Goal: Information Seeking & Learning: Understand process/instructions

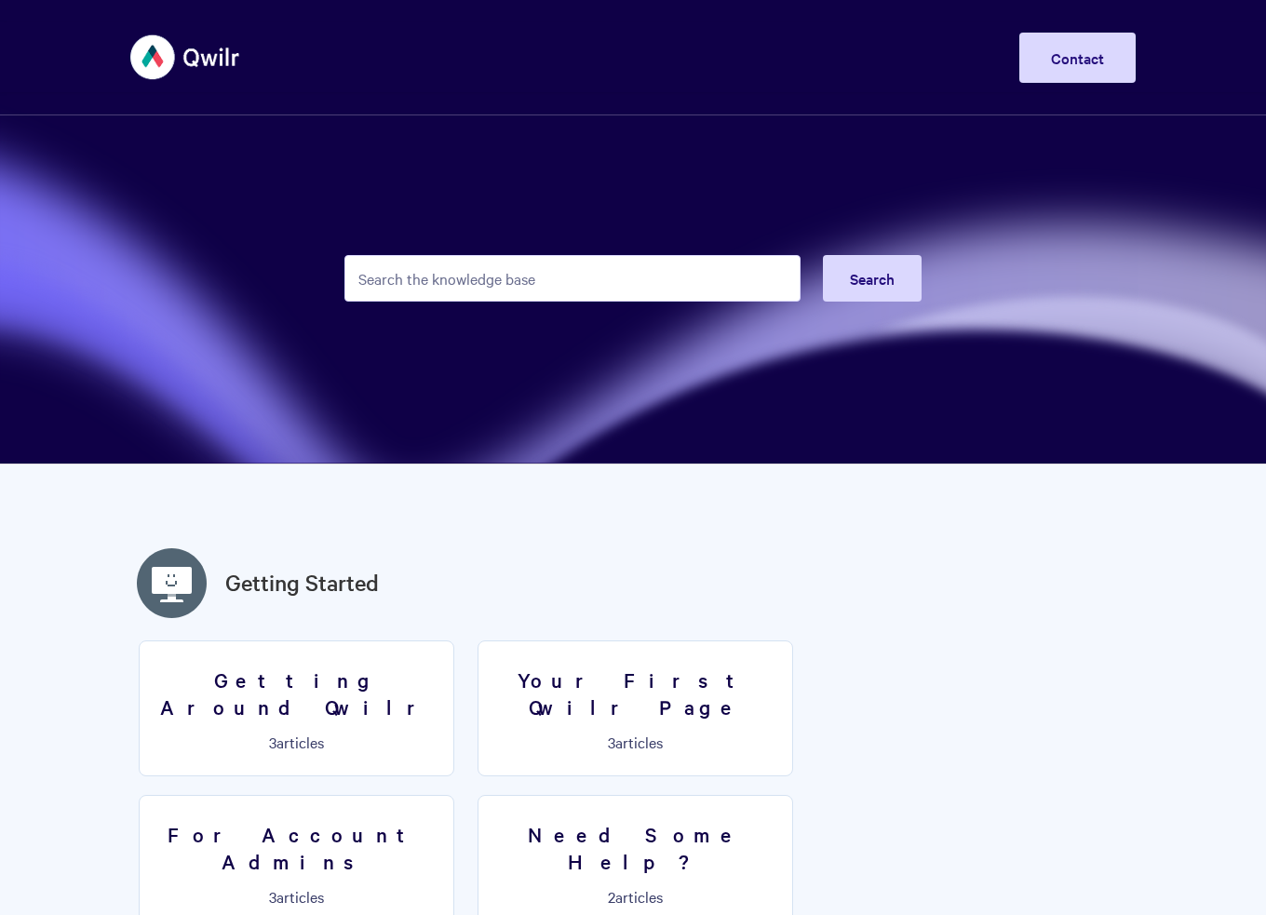
click at [575, 267] on input "Search the knowledge base" at bounding box center [572, 278] width 456 height 47
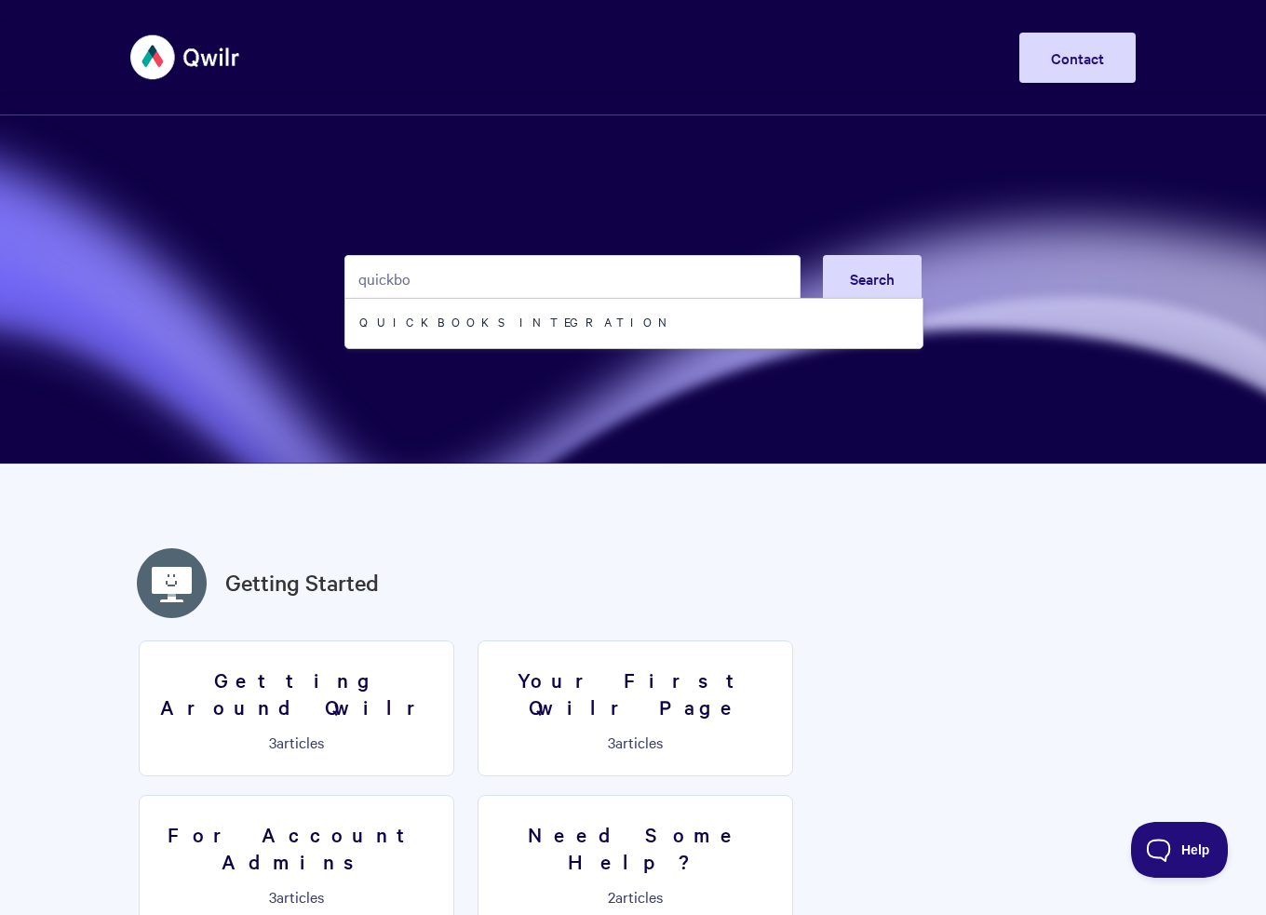
type input "quickboo"
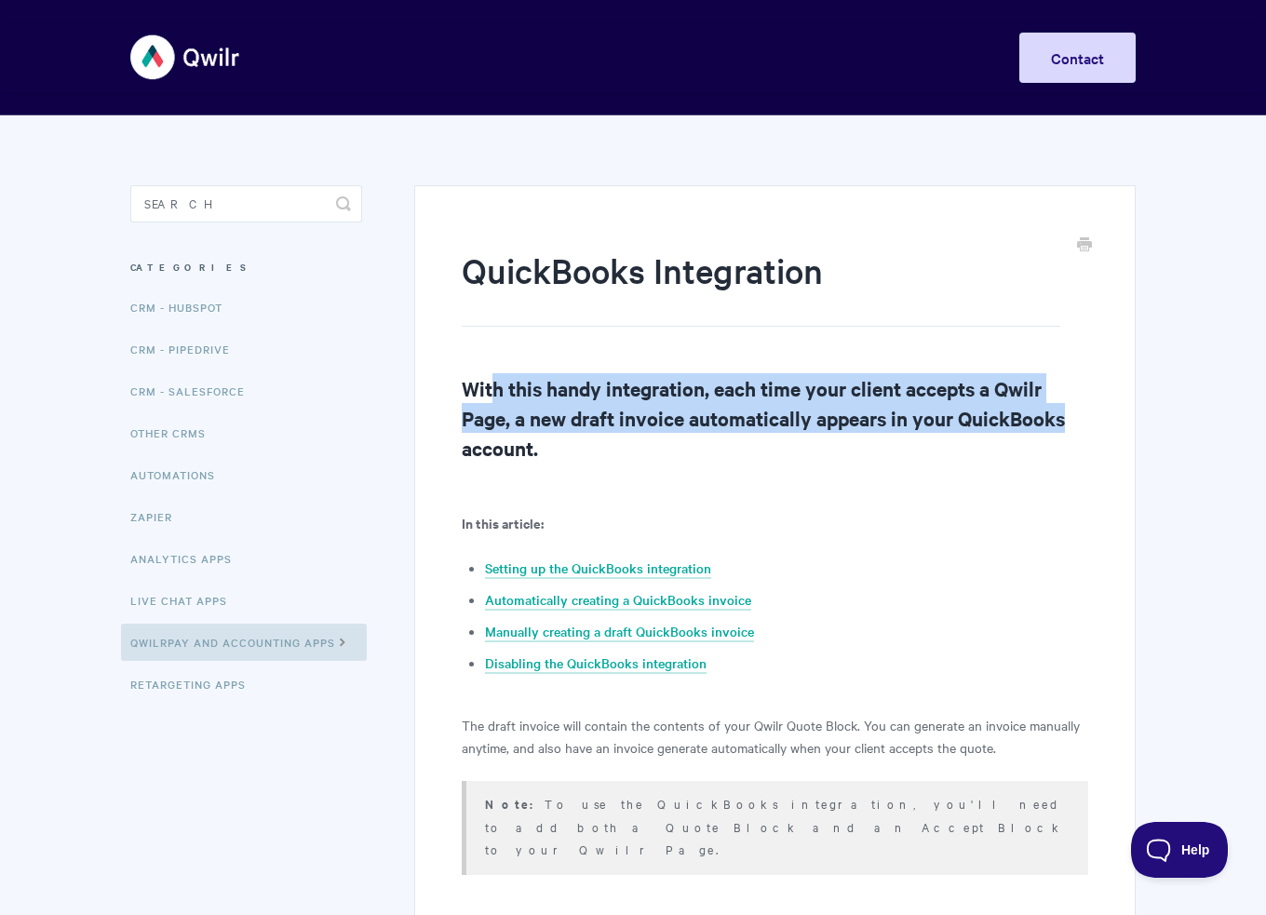
drag, startPoint x: 488, startPoint y: 398, endPoint x: 1071, endPoint y: 429, distance: 583.7
click at [1071, 429] on h2 "With this handy integration, each time your client accepts a Qwilr Page, a new …" at bounding box center [775, 417] width 627 height 89
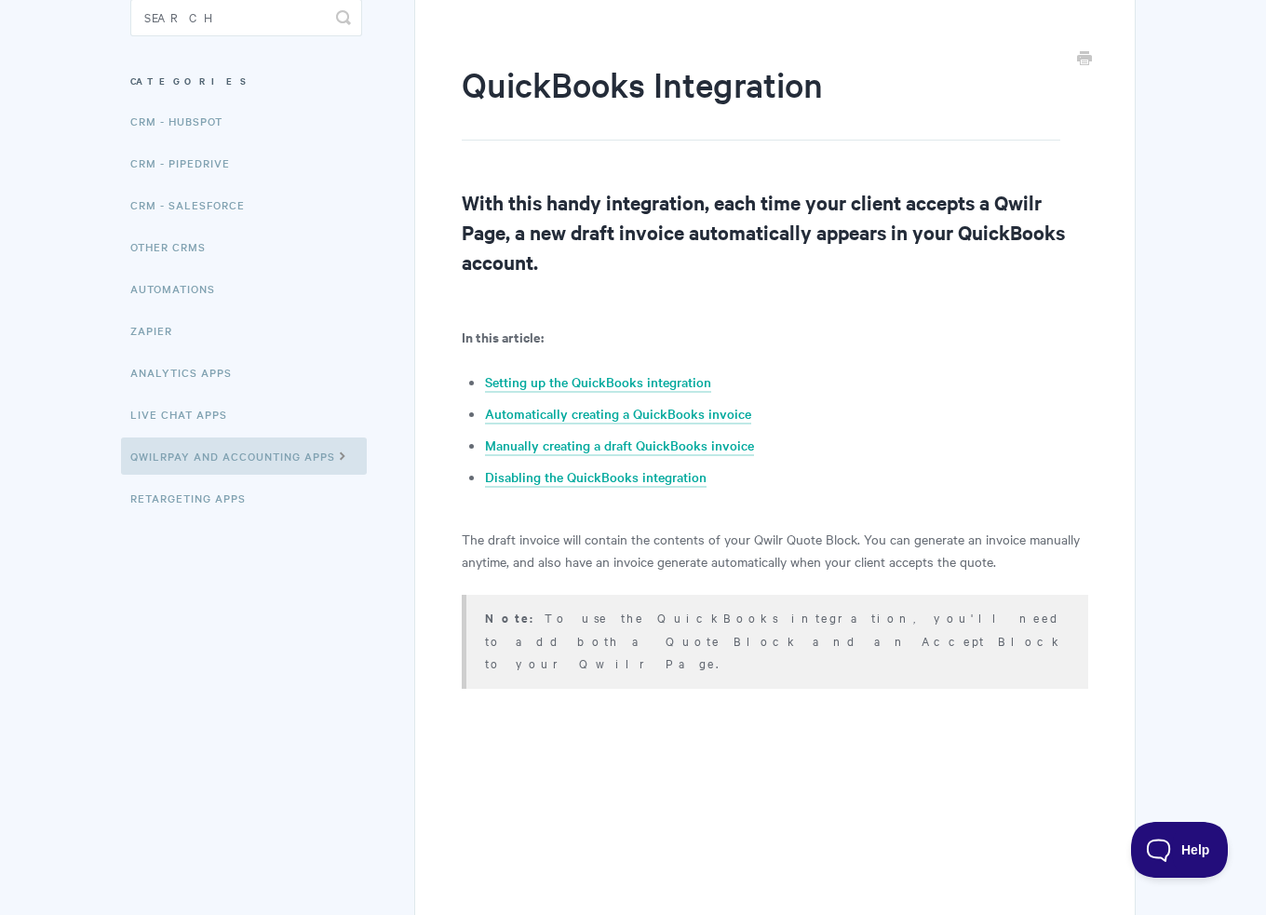
scroll to position [372, 0]
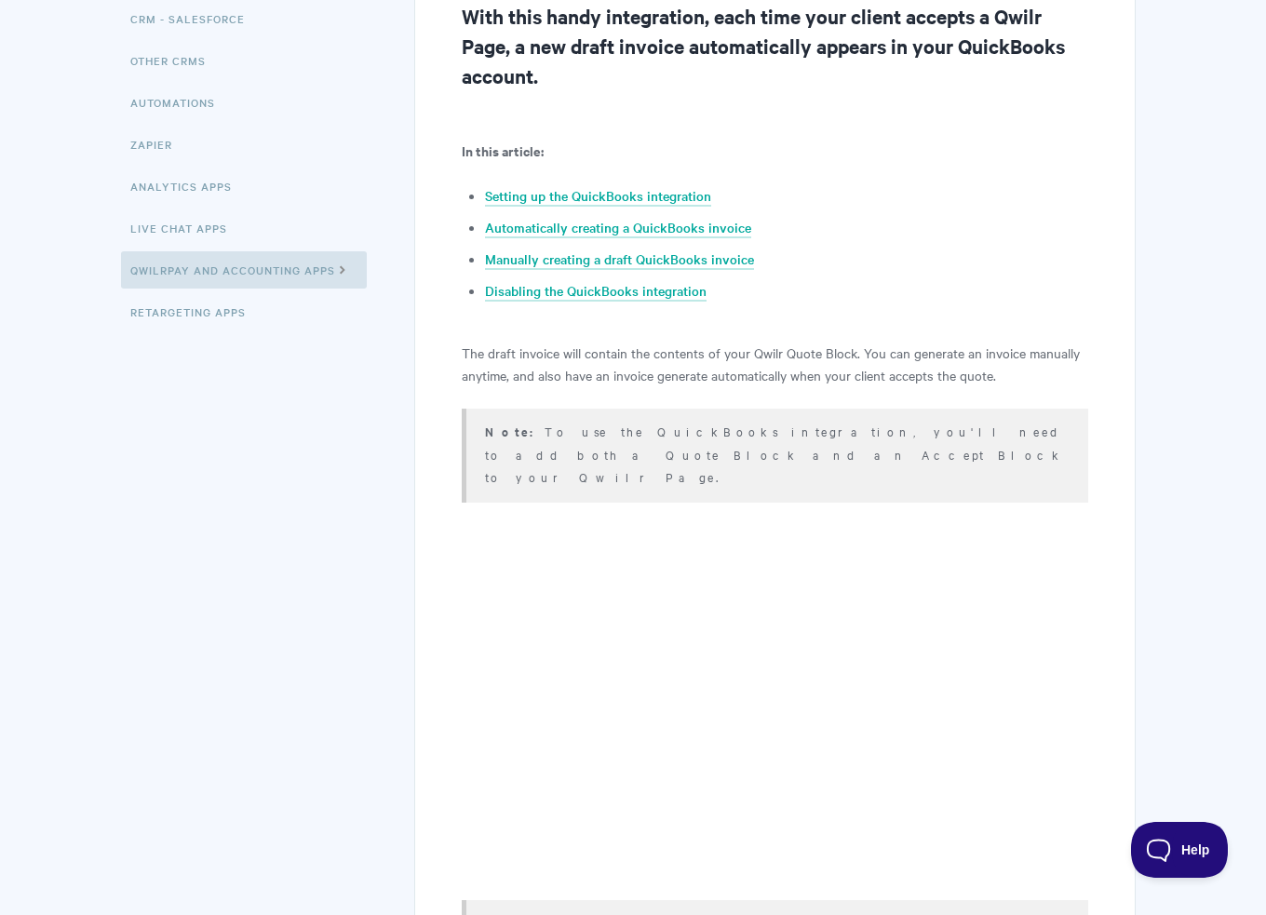
drag, startPoint x: 491, startPoint y: 350, endPoint x: 1080, endPoint y: 368, distance: 589.6
click at [1080, 368] on p "The draft invoice will contain the contents of your Qwilr Quote Block. You can …" at bounding box center [775, 364] width 627 height 45
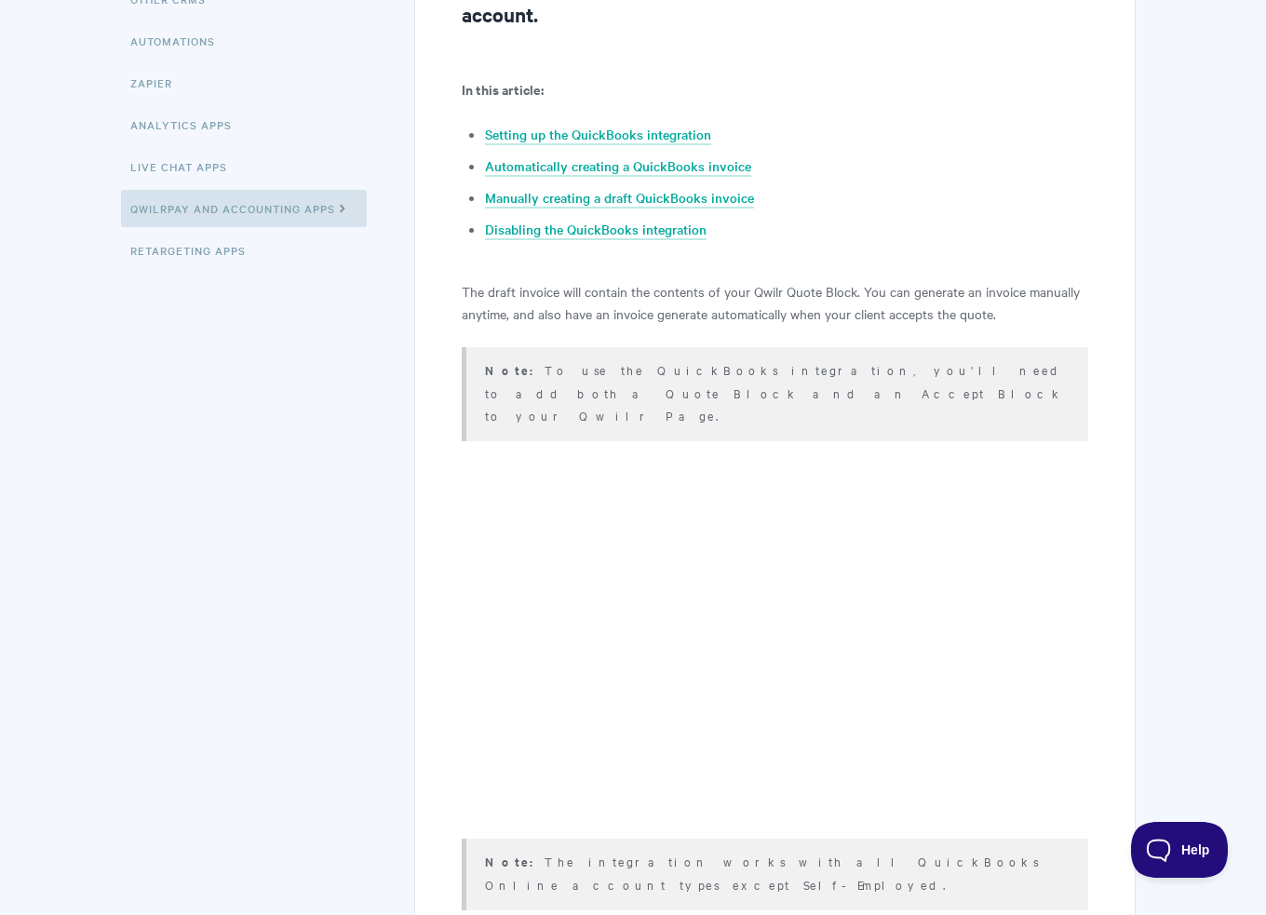
scroll to position [466, 0]
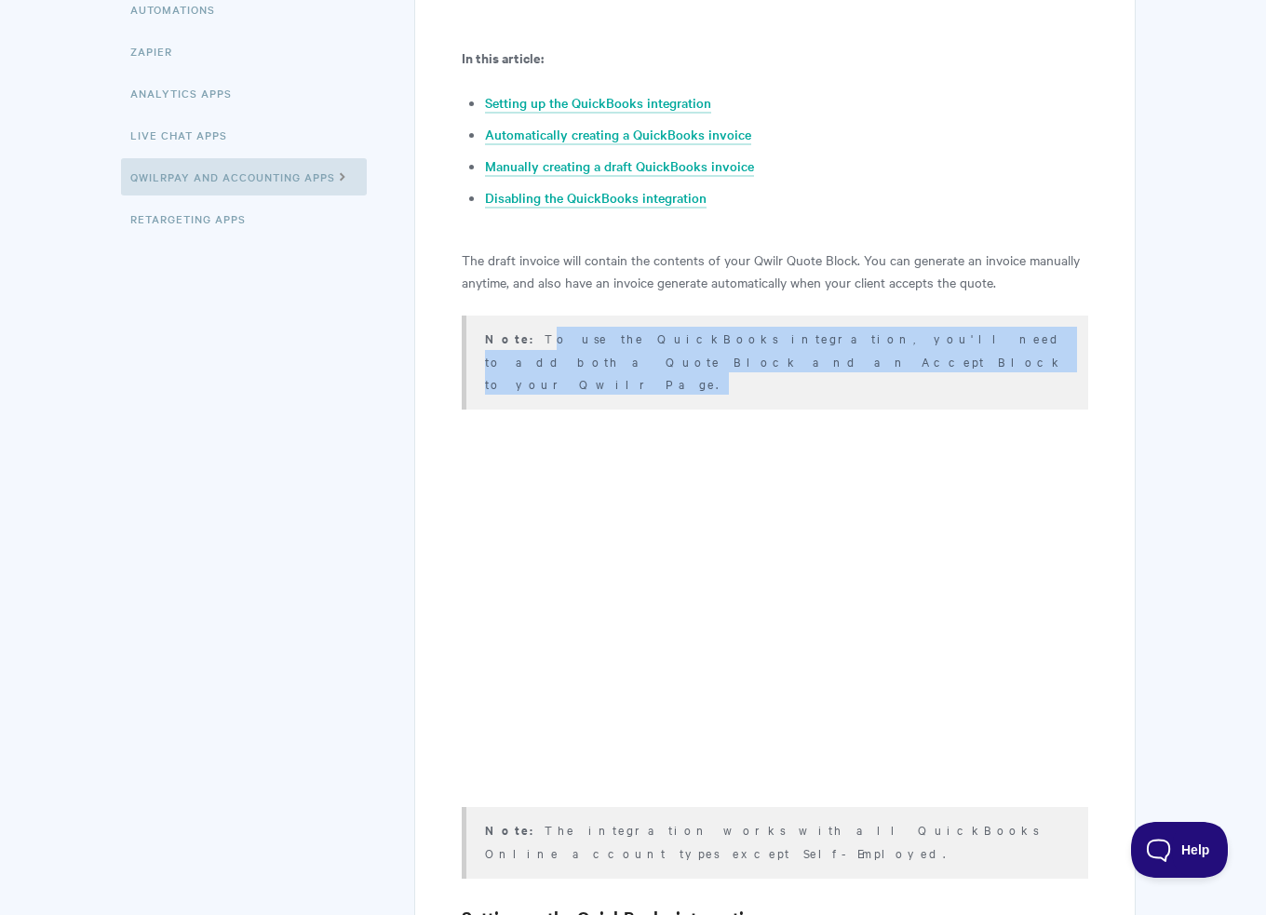
drag, startPoint x: 522, startPoint y: 344, endPoint x: 862, endPoint y: 349, distance: 339.9
click at [862, 349] on p "Note: To use the QuickBooks integration, you'll need to add both a Quote Block …" at bounding box center [775, 361] width 580 height 68
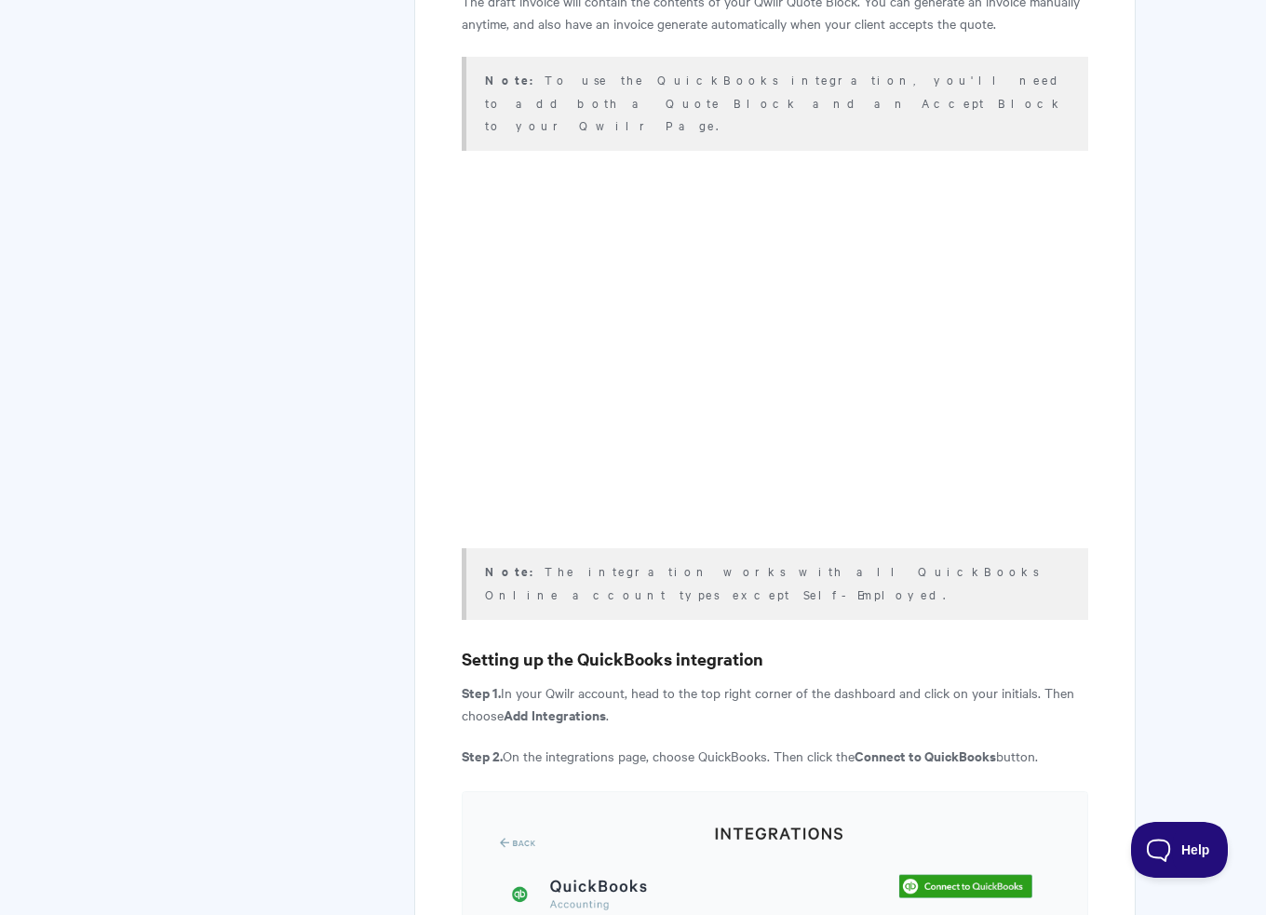
scroll to position [838, 0]
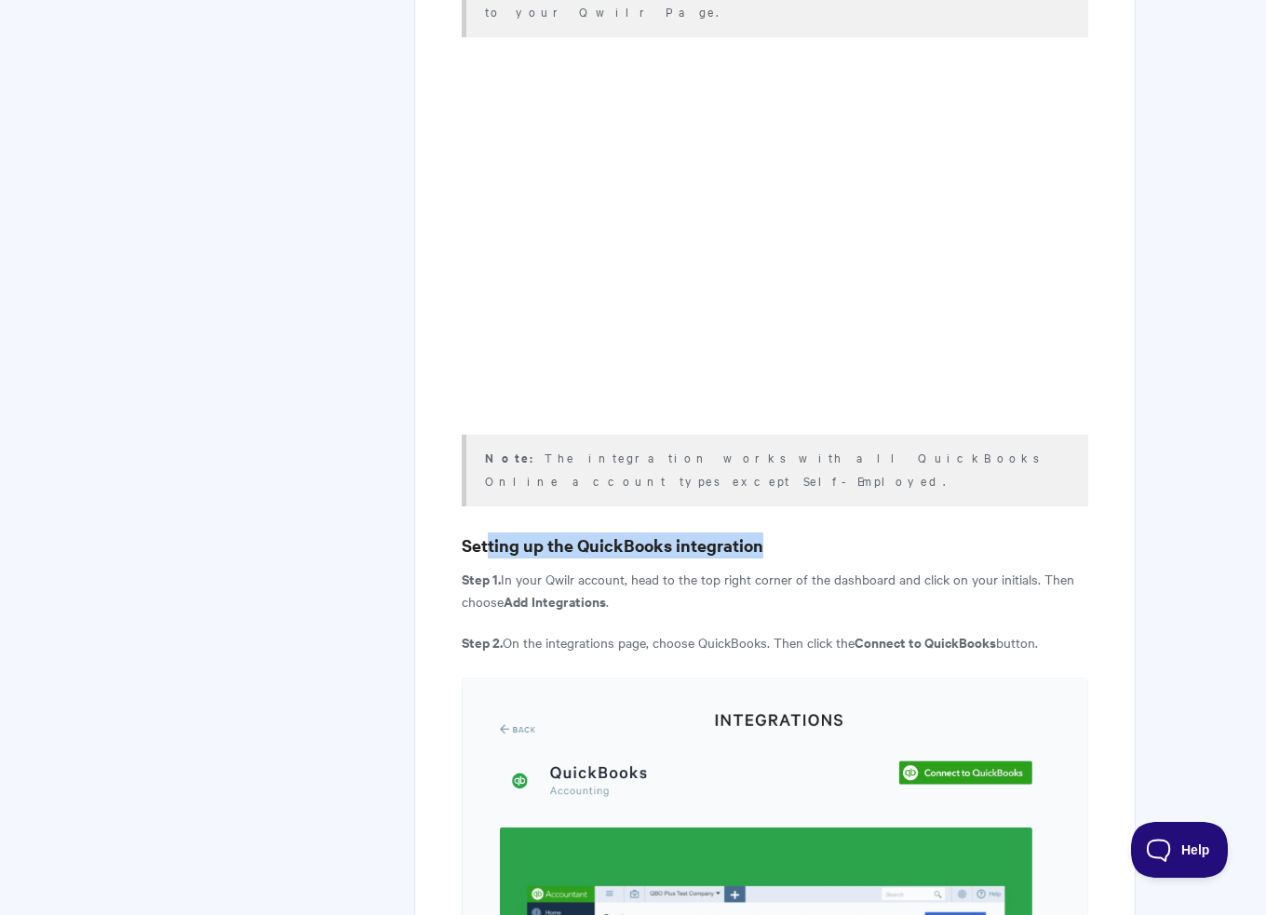
drag, startPoint x: 488, startPoint y: 498, endPoint x: 830, endPoint y: 502, distance: 342.6
click at [830, 533] on h3 "Setting up the QuickBooks integration" at bounding box center [775, 546] width 627 height 26
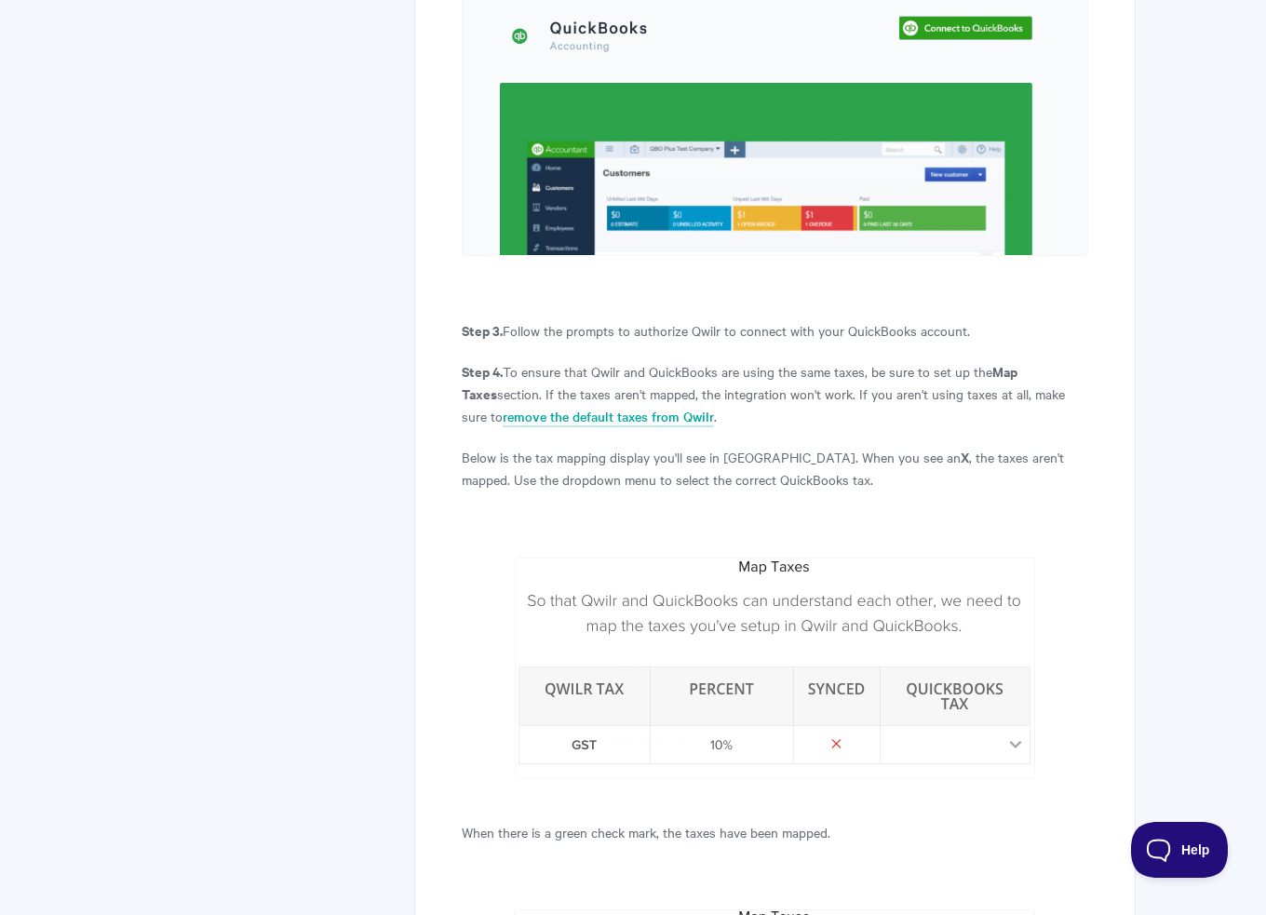
scroll to position [1676, 0]
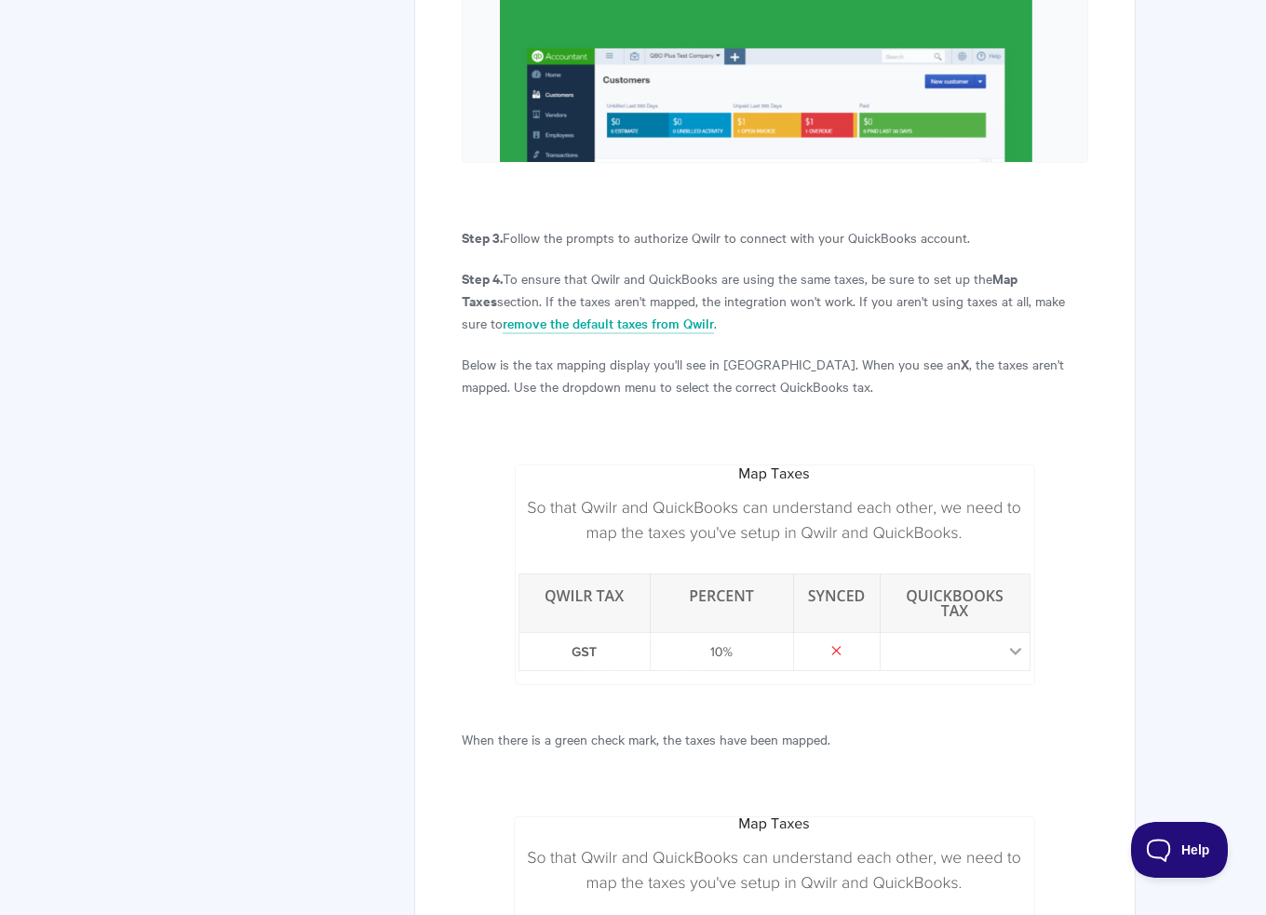
click at [899, 465] on img at bounding box center [775, 575] width 520 height 221
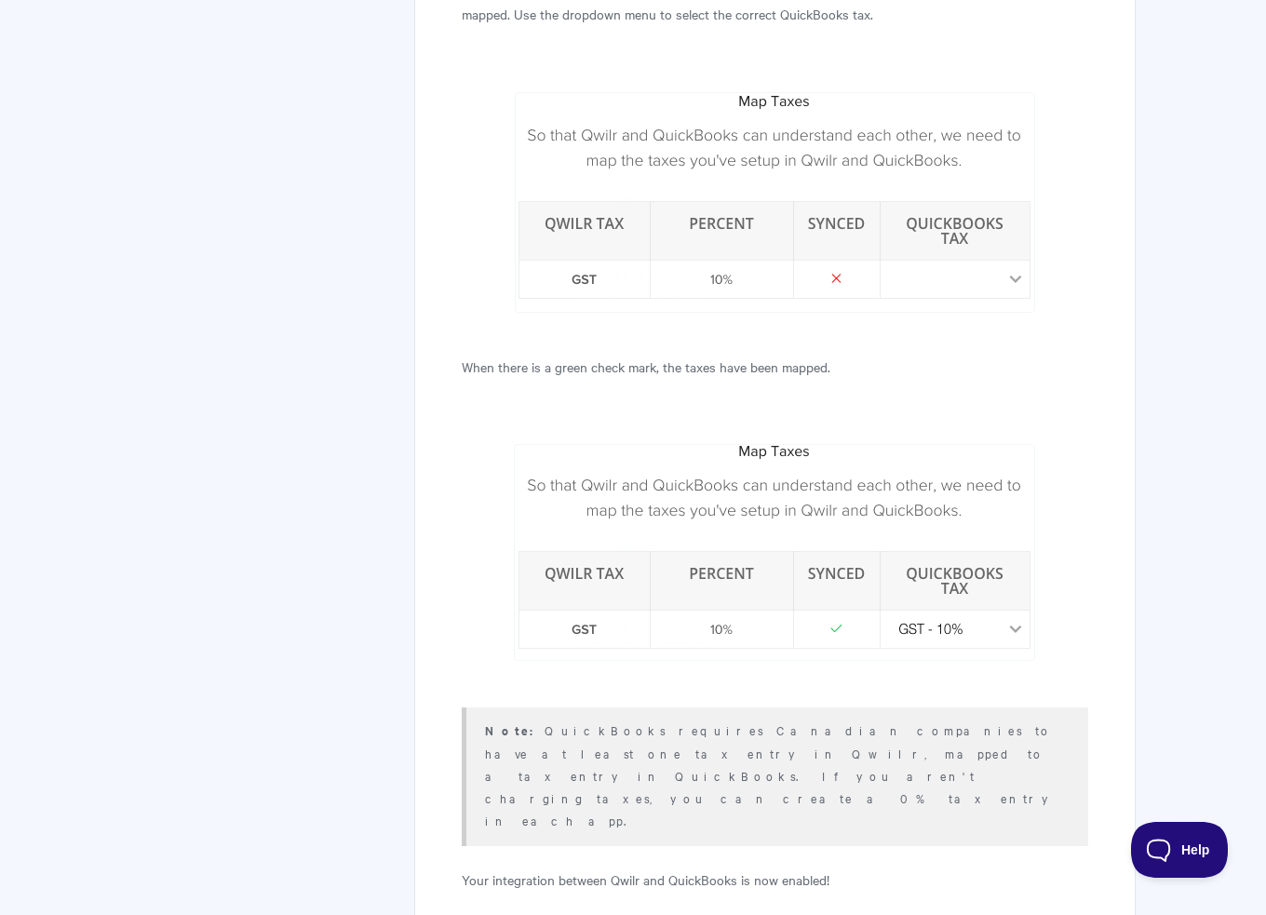
scroll to position [2421, 0]
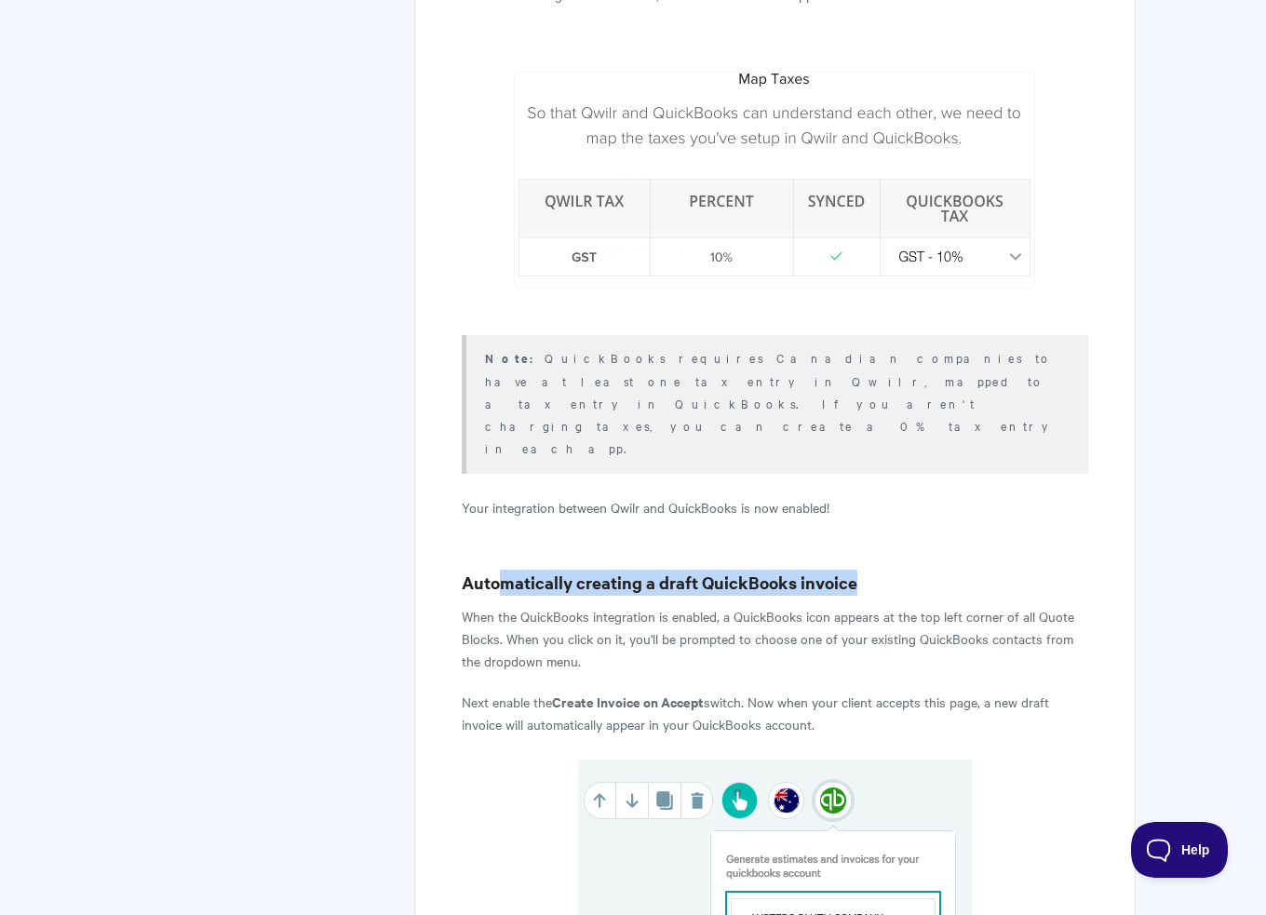
drag, startPoint x: 495, startPoint y: 456, endPoint x: 966, endPoint y: 476, distance: 471.5
click at [966, 570] on h3 "Automatically creating a draft QuickBooks invoice" at bounding box center [775, 583] width 627 height 26
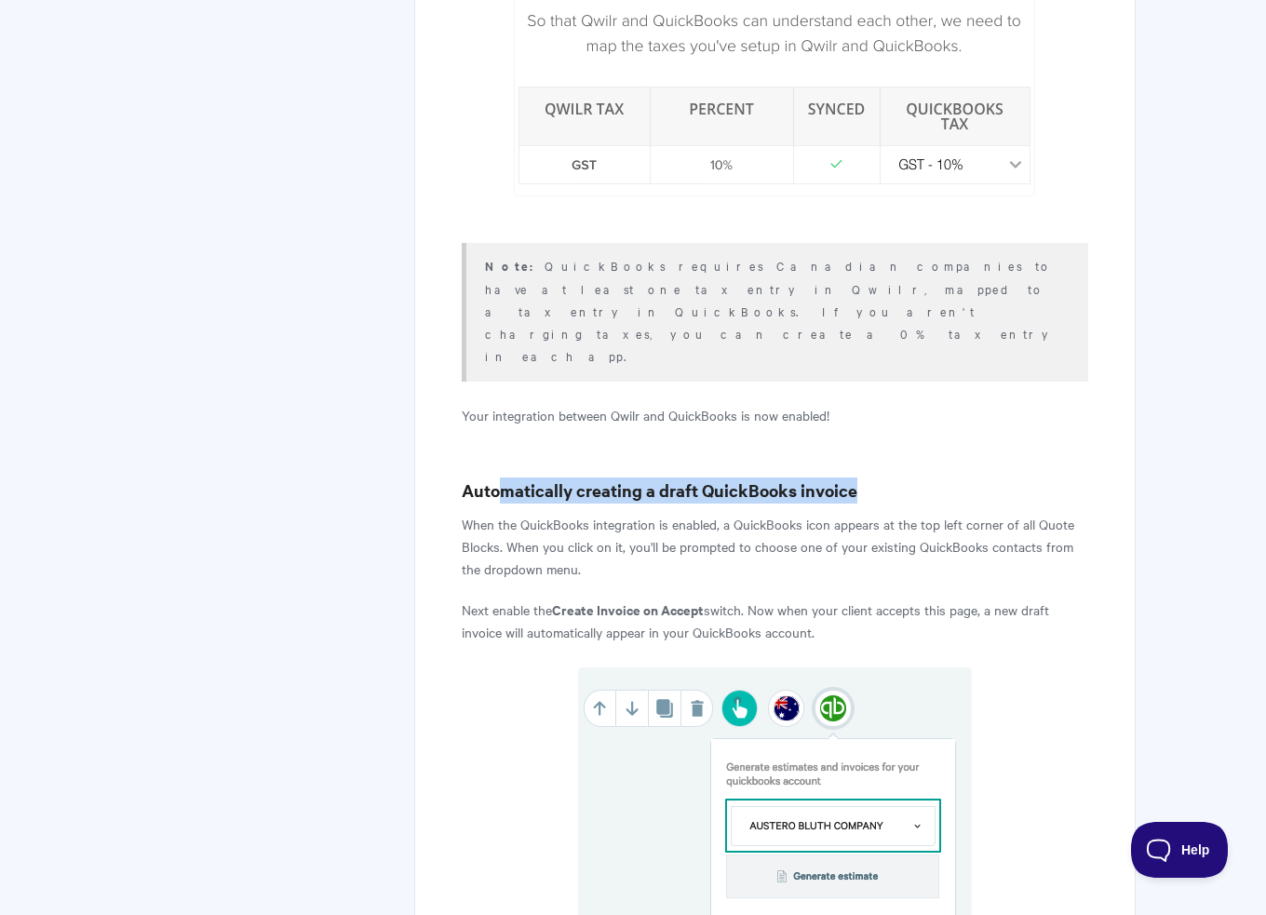
scroll to position [2514, 0]
drag, startPoint x: 505, startPoint y: 423, endPoint x: 525, endPoint y: 423, distance: 20.5
click at [525, 512] on p "When the QuickBooks integration is enabled, a QuickBooks icon appears at the to…" at bounding box center [775, 545] width 627 height 67
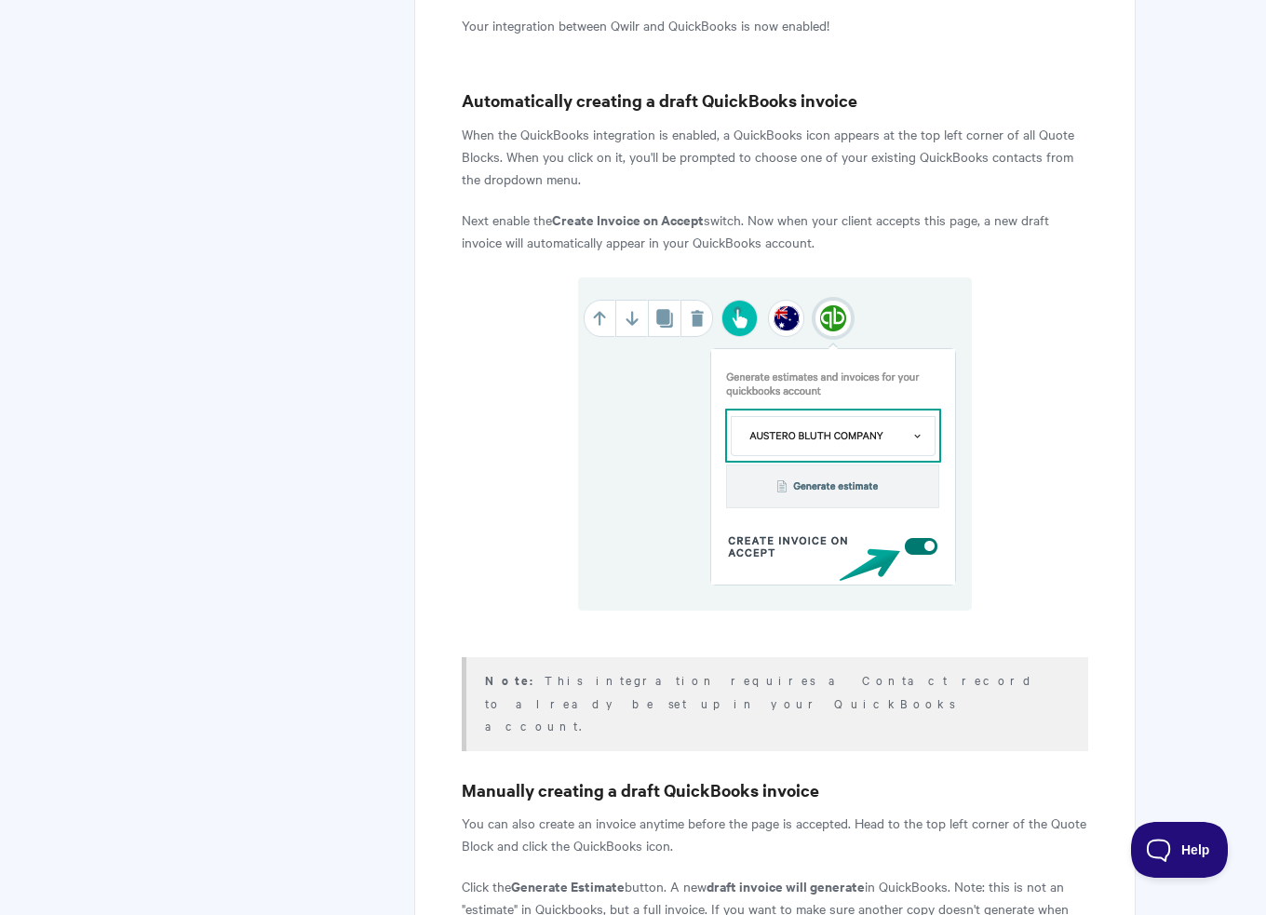
scroll to position [3165, 0]
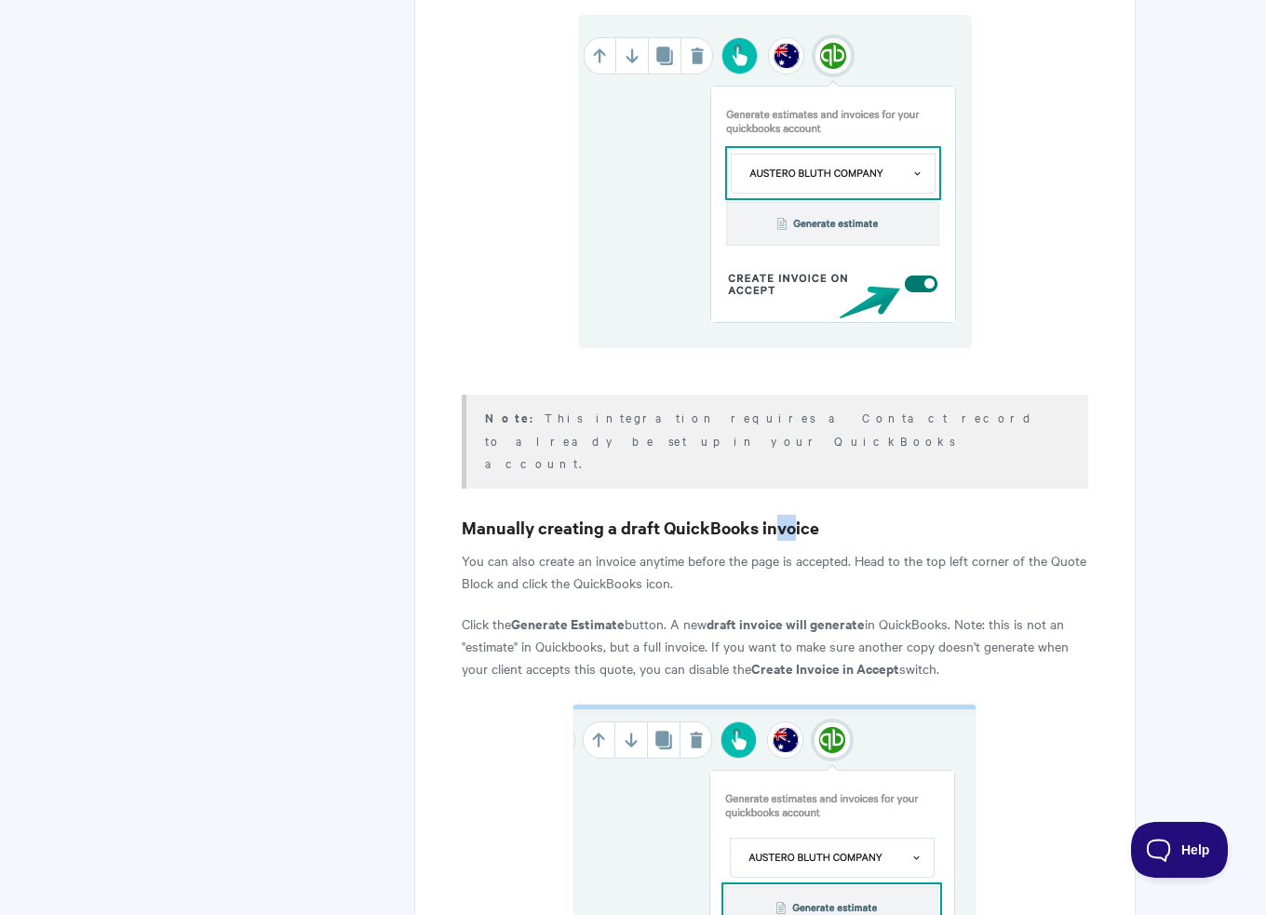
click at [795, 515] on h3 "Manually creating a draft QuickBooks invoice" at bounding box center [775, 528] width 627 height 26
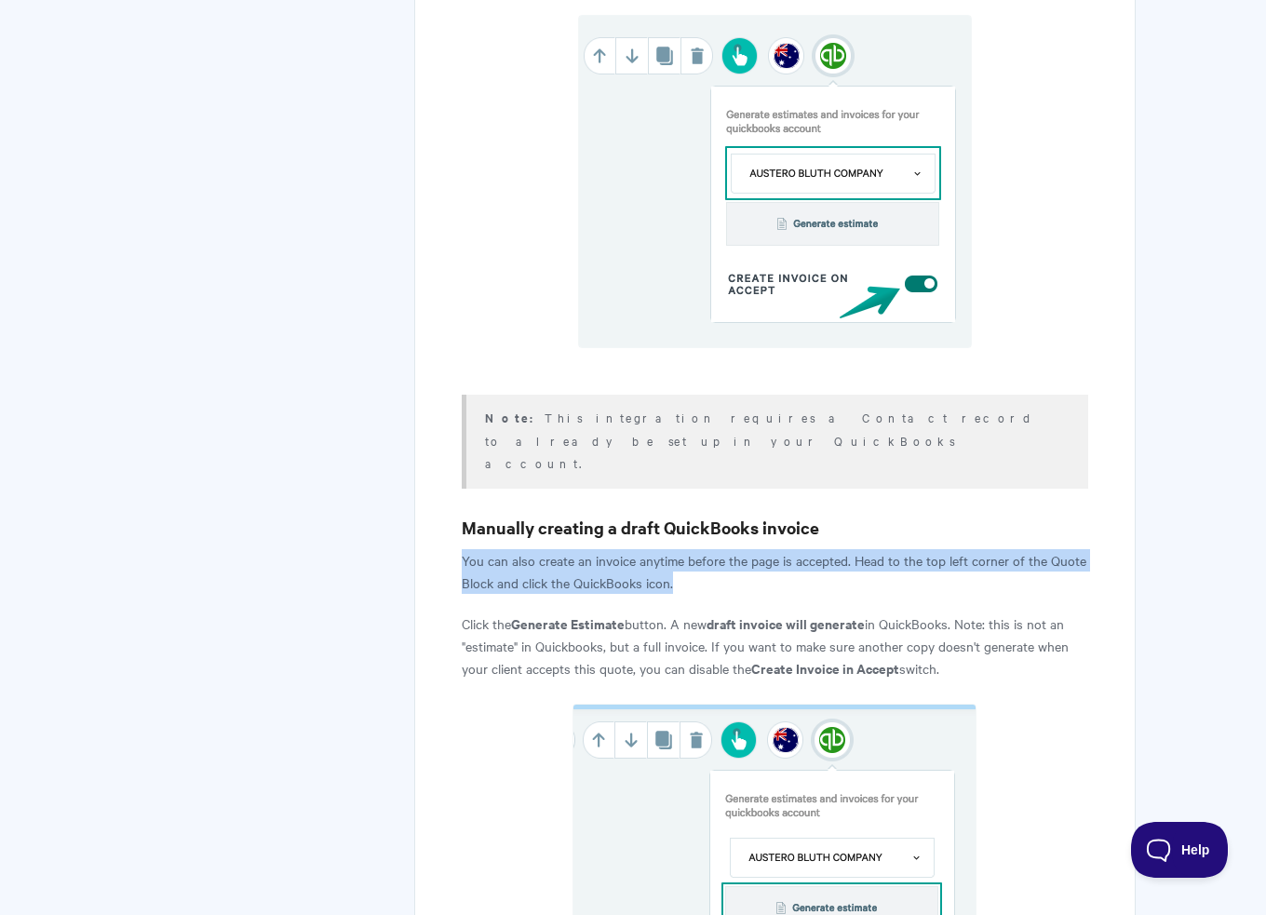
drag, startPoint x: 464, startPoint y: 409, endPoint x: 1074, endPoint y: 419, distance: 610.8
click at [1074, 549] on p "You can also create an invoice anytime before the page is accepted. Head to the…" at bounding box center [775, 571] width 627 height 45
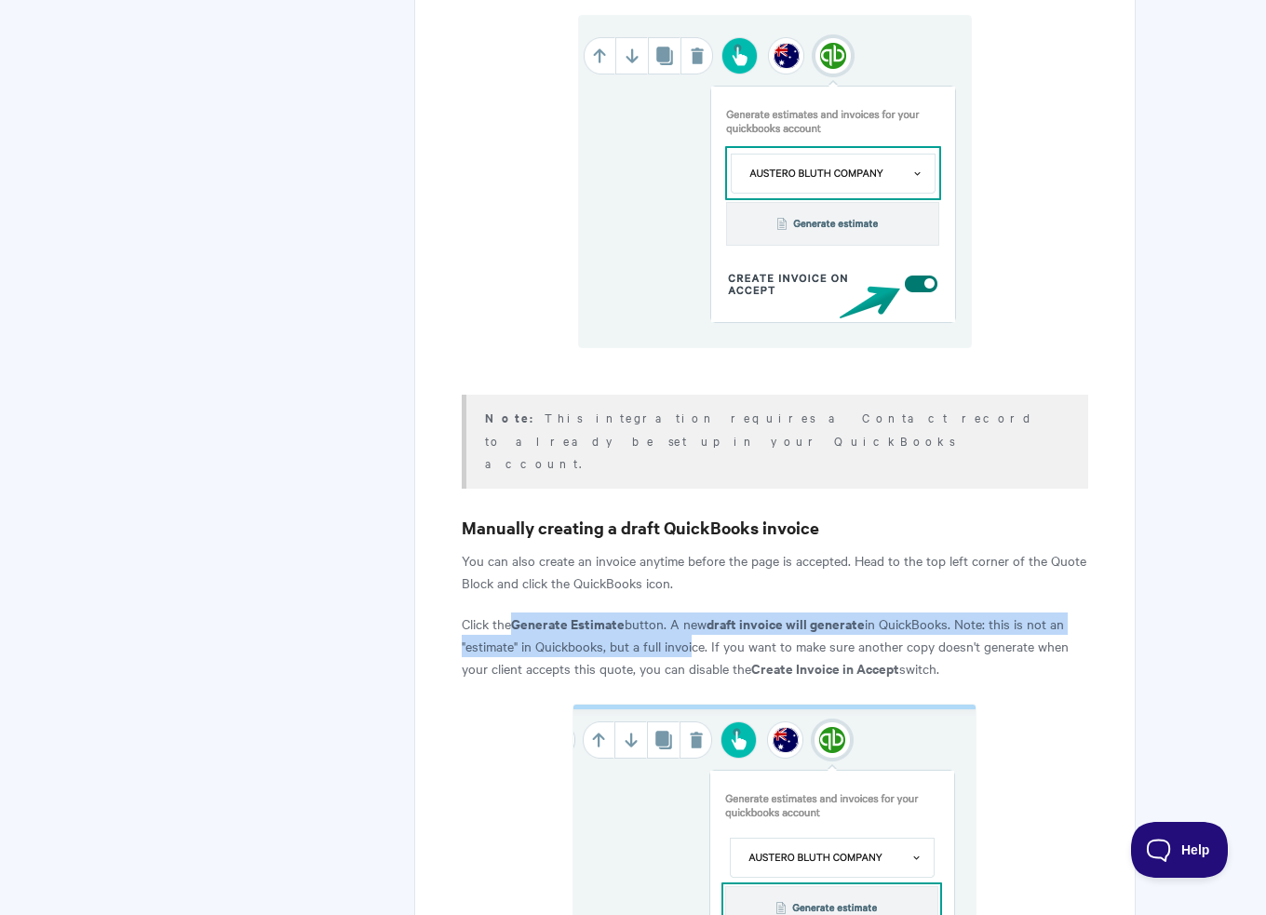
drag, startPoint x: 520, startPoint y: 470, endPoint x: 685, endPoint y: 477, distance: 165.8
click at [685, 613] on p "Click the Generate Estimate button. A new draft invoice will generate in QuickB…" at bounding box center [775, 646] width 627 height 67
click at [686, 613] on p "Click the Generate Estimate button. A new draft invoice will generate in QuickB…" at bounding box center [775, 646] width 627 height 67
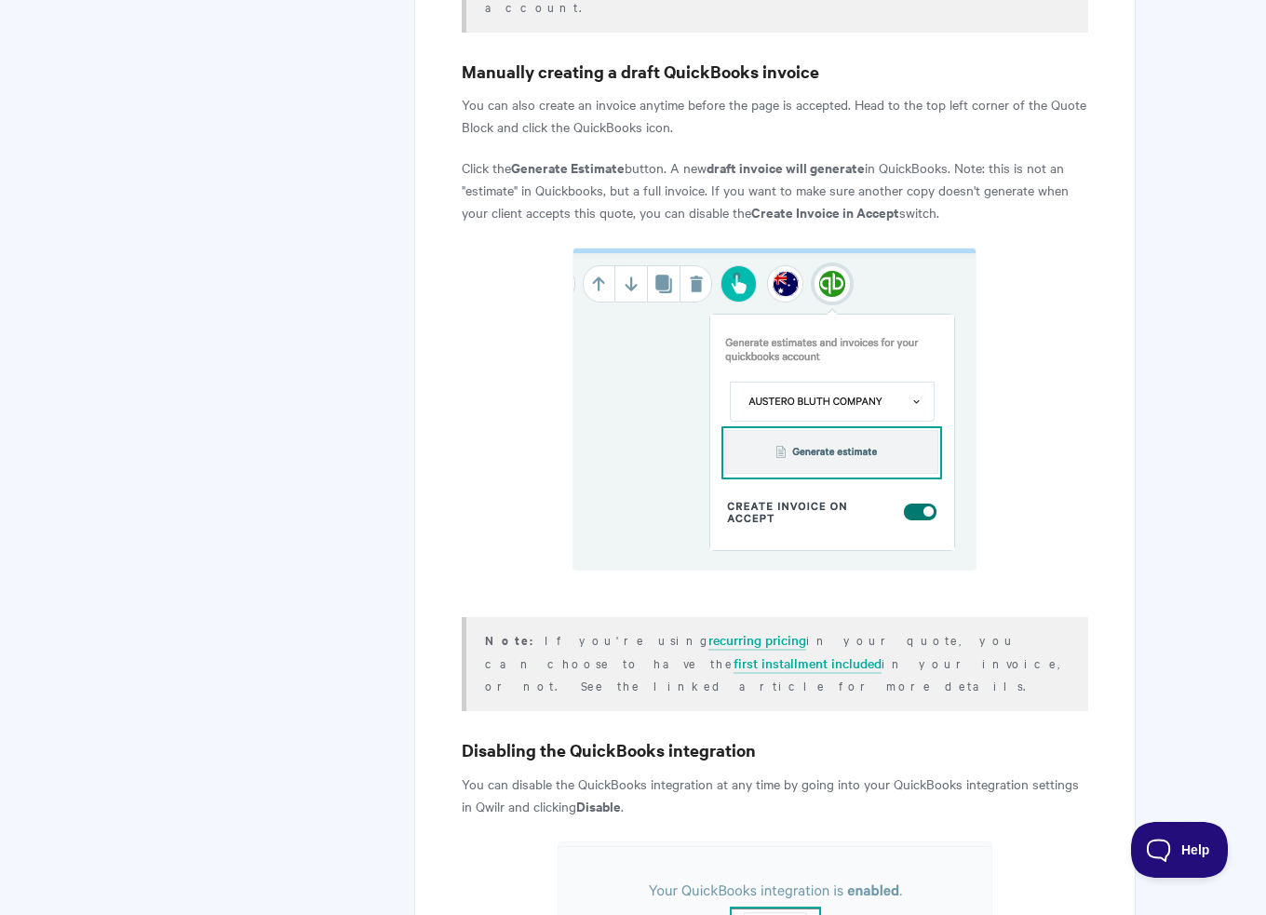
scroll to position [3631, 0]
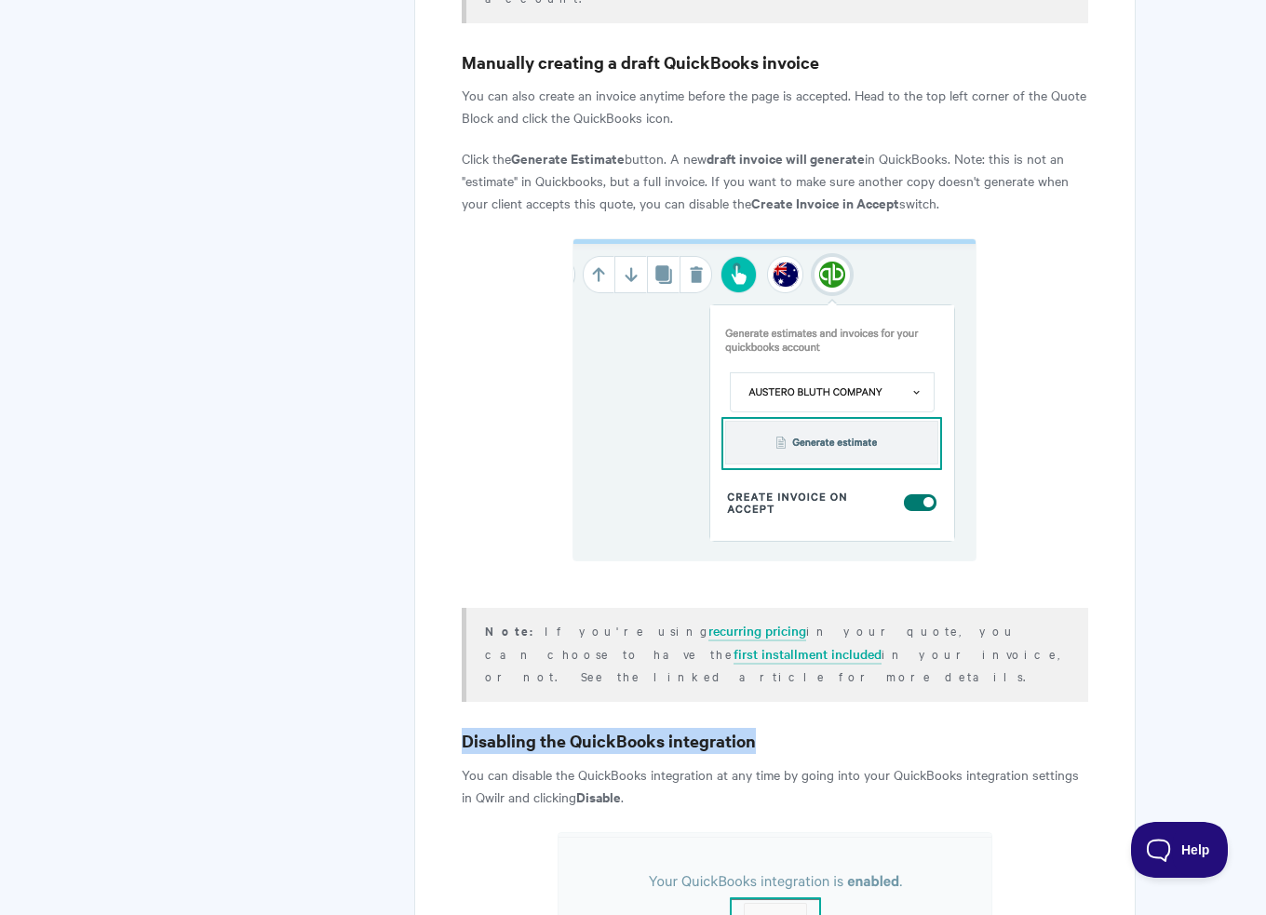
drag, startPoint x: 466, startPoint y: 558, endPoint x: 796, endPoint y: 554, distance: 330.5
click at [796, 728] on h3 "Disabling the QuickBooks integration" at bounding box center [775, 741] width 627 height 26
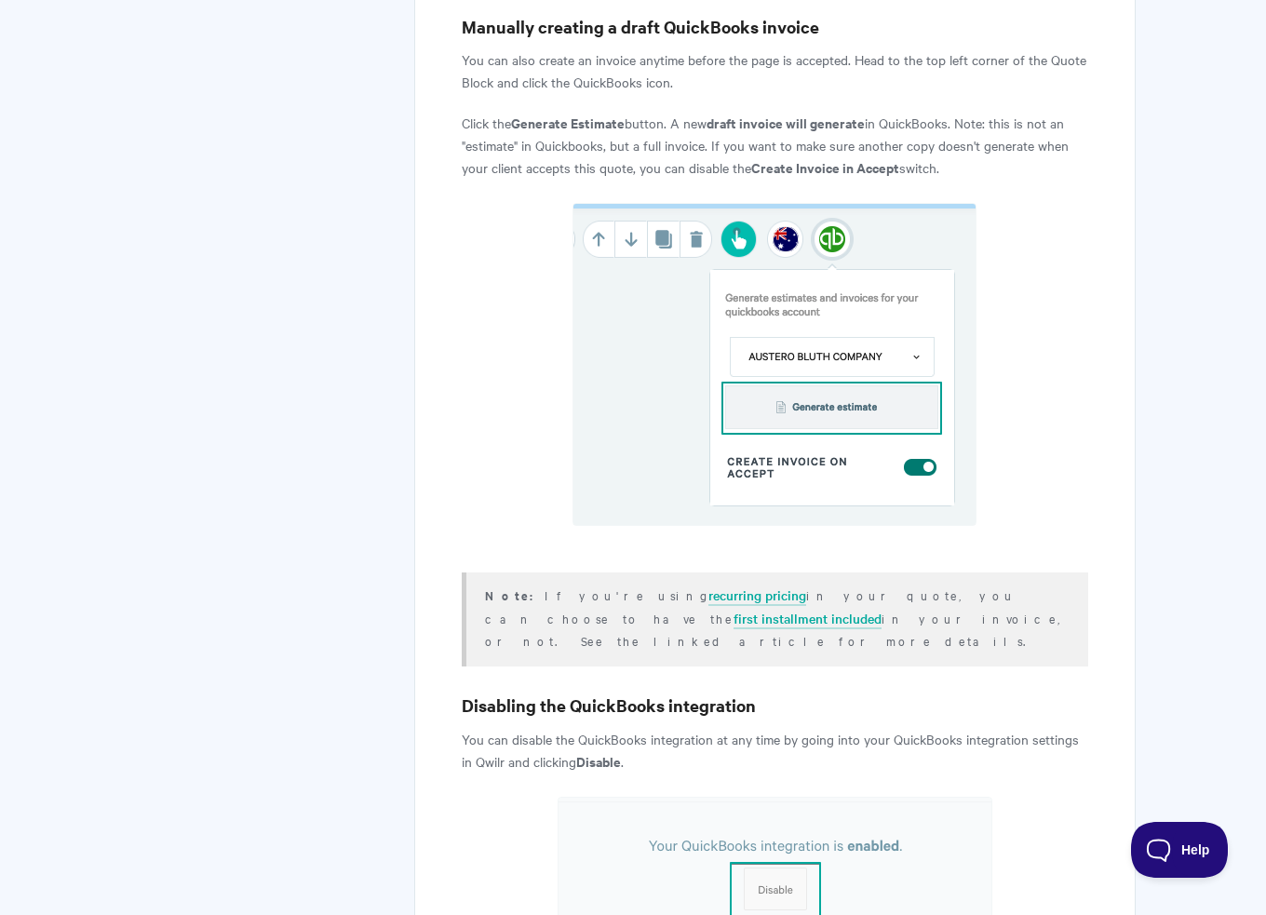
scroll to position [3654, 0]
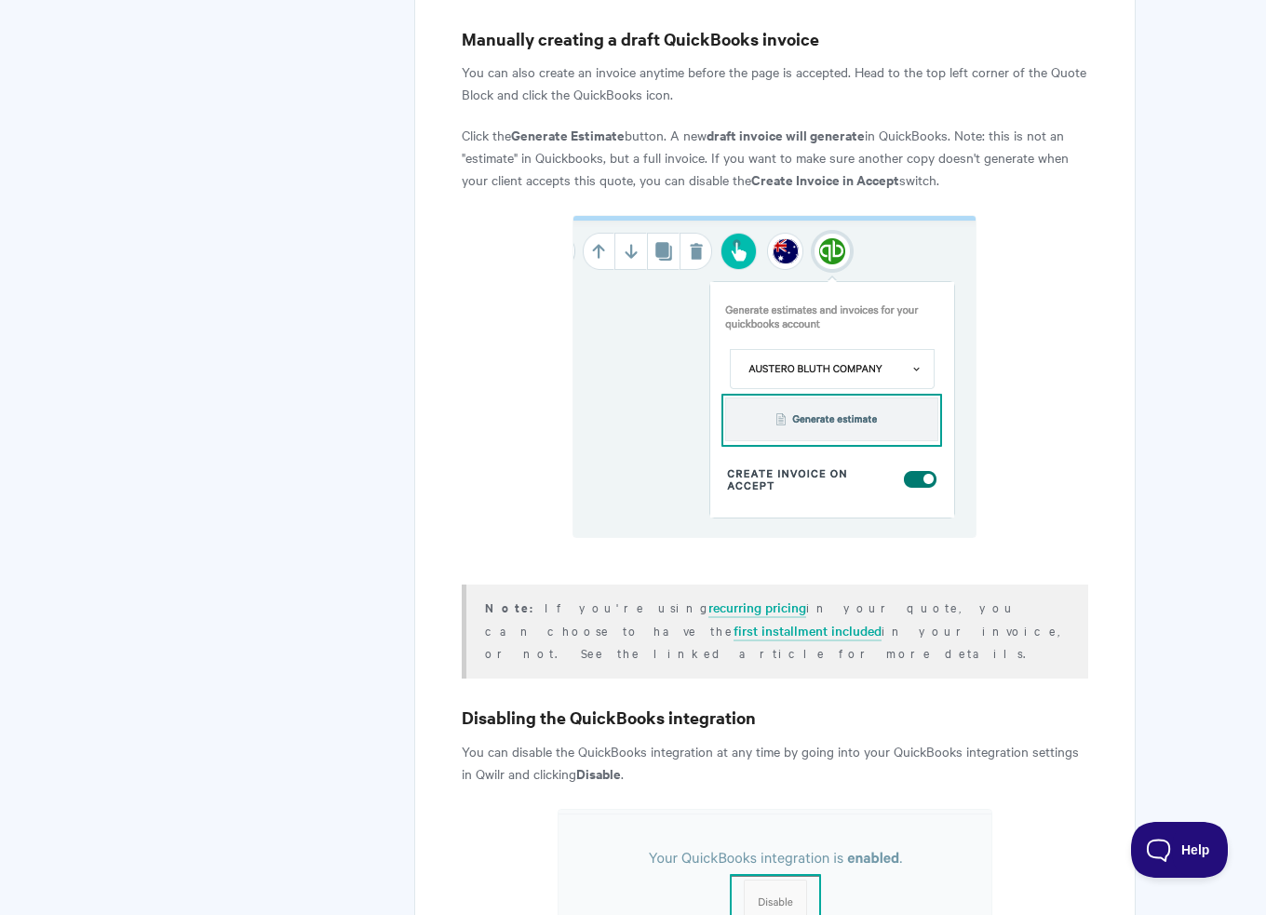
drag, startPoint x: 531, startPoint y: 470, endPoint x: 816, endPoint y: 476, distance: 285.9
click at [816, 596] on p "Note: If you're using recurring pricing in your quote, you can choose to have t…" at bounding box center [775, 630] width 580 height 68
drag, startPoint x: 517, startPoint y: 445, endPoint x: 718, endPoint y: 448, distance: 201.1
click at [718, 596] on p "Note: If you're using recurring pricing in your quote, you can choose to have t…" at bounding box center [775, 630] width 580 height 68
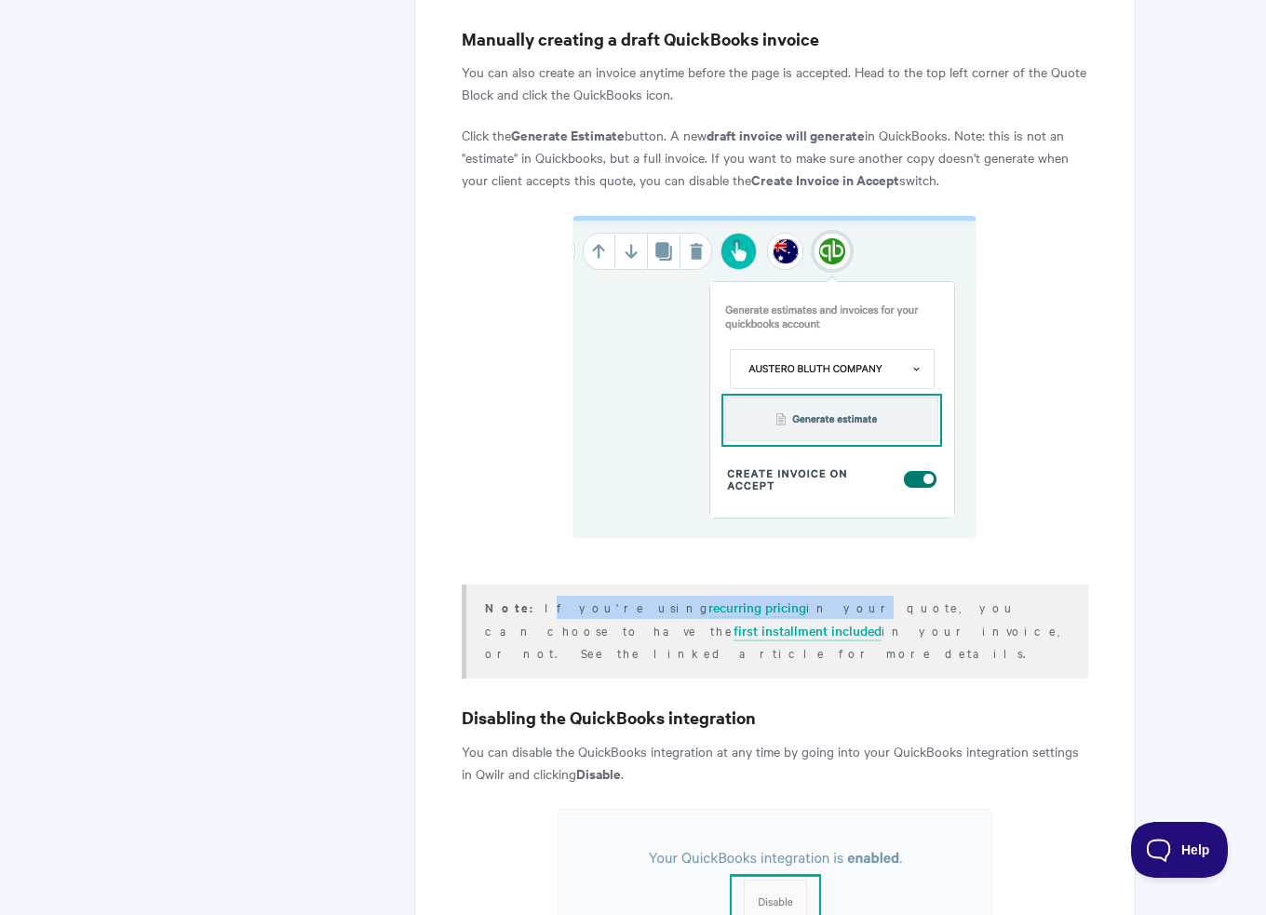
click at [718, 596] on p "Note: If you're using recurring pricing in your quote, you can choose to have t…" at bounding box center [775, 630] width 580 height 68
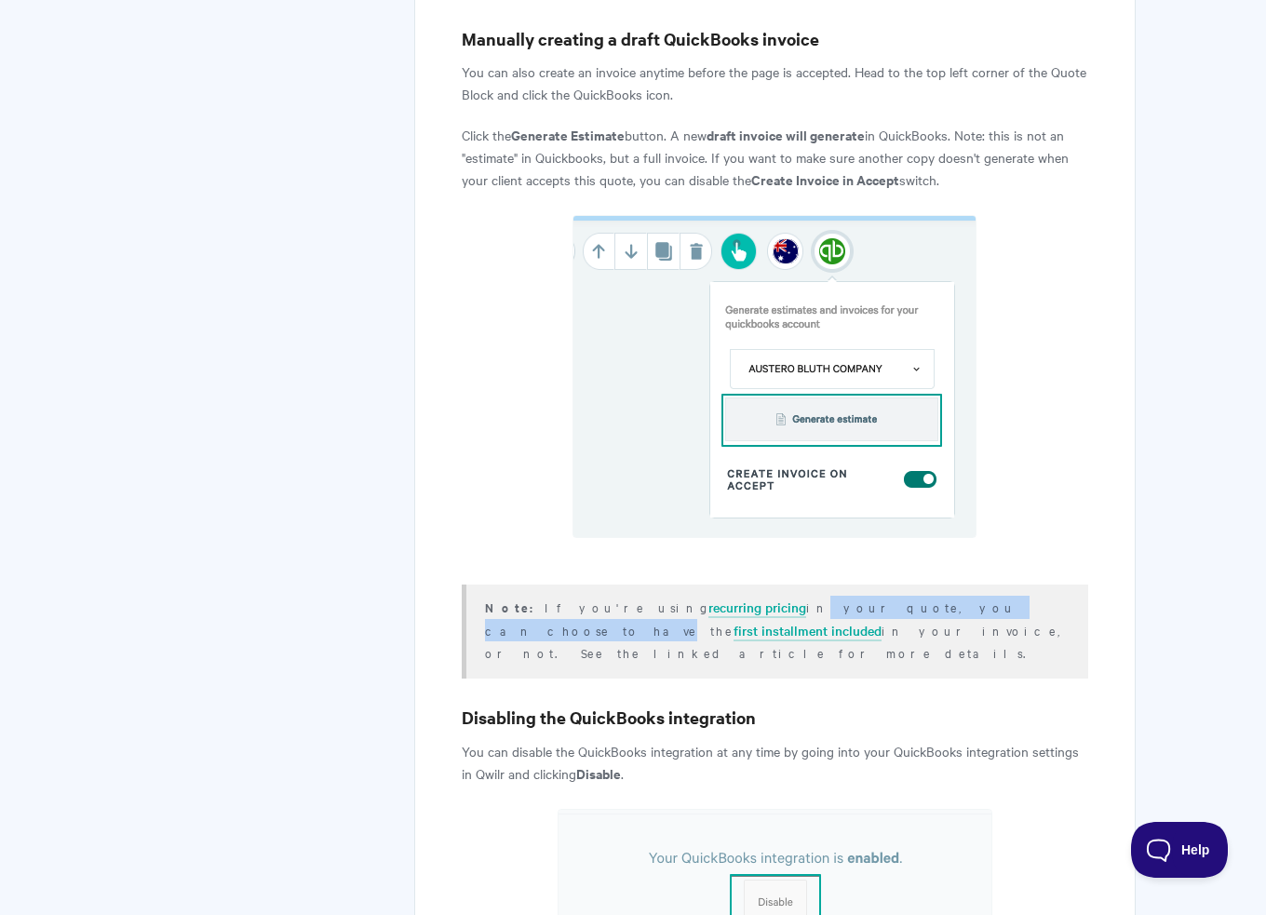
drag, startPoint x: 692, startPoint y: 442, endPoint x: 883, endPoint y: 448, distance: 190.9
click at [880, 596] on p "Note: If you're using recurring pricing in your quote, you can choose to have t…" at bounding box center [775, 630] width 580 height 68
click at [883, 596] on p "Note: If you're using recurring pricing in your quote, you can choose to have t…" at bounding box center [775, 630] width 580 height 68
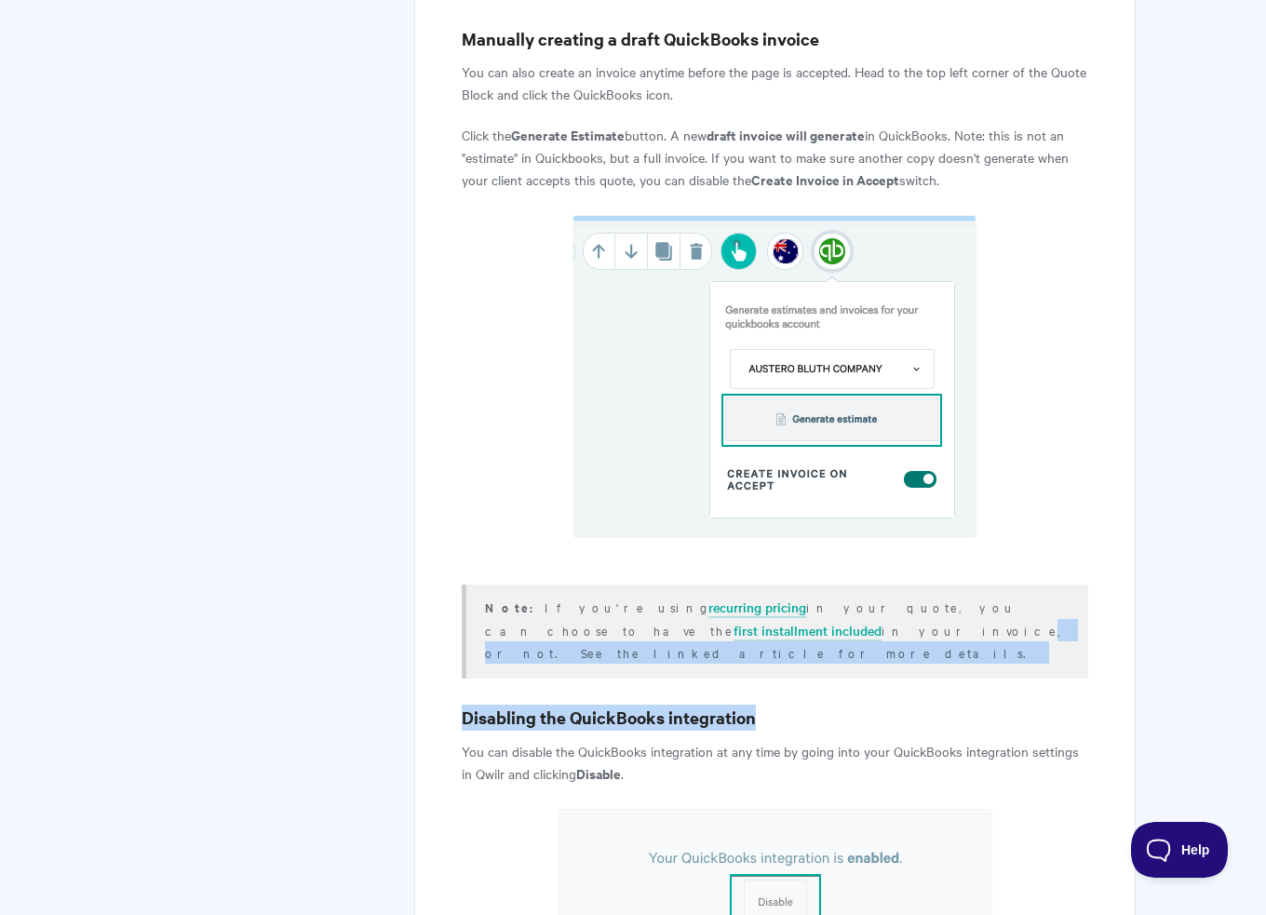
drag, startPoint x: 542, startPoint y: 472, endPoint x: 790, endPoint y: 498, distance: 249.9
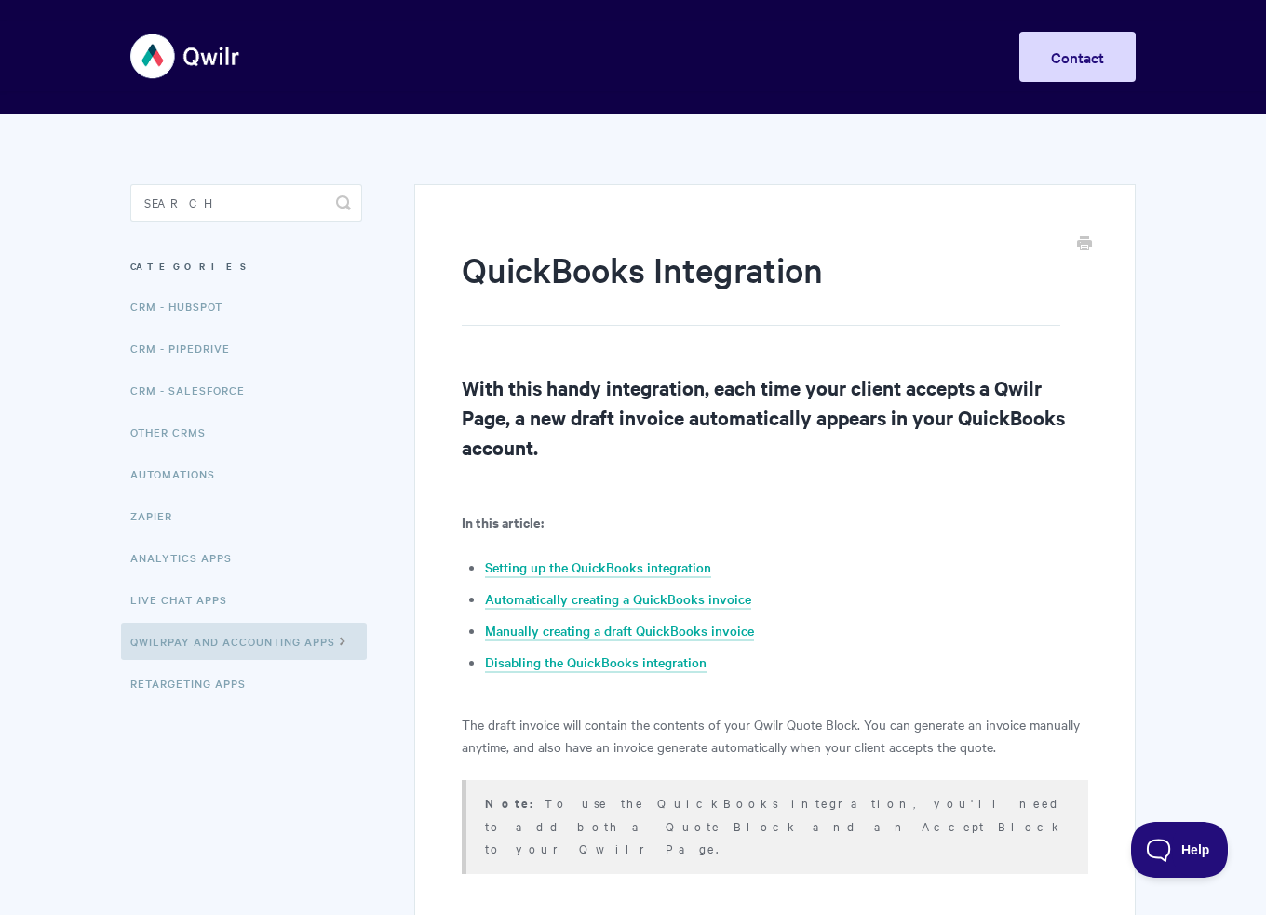
scroll to position [0, 0]
